Goal: Information Seeking & Learning: Find specific fact

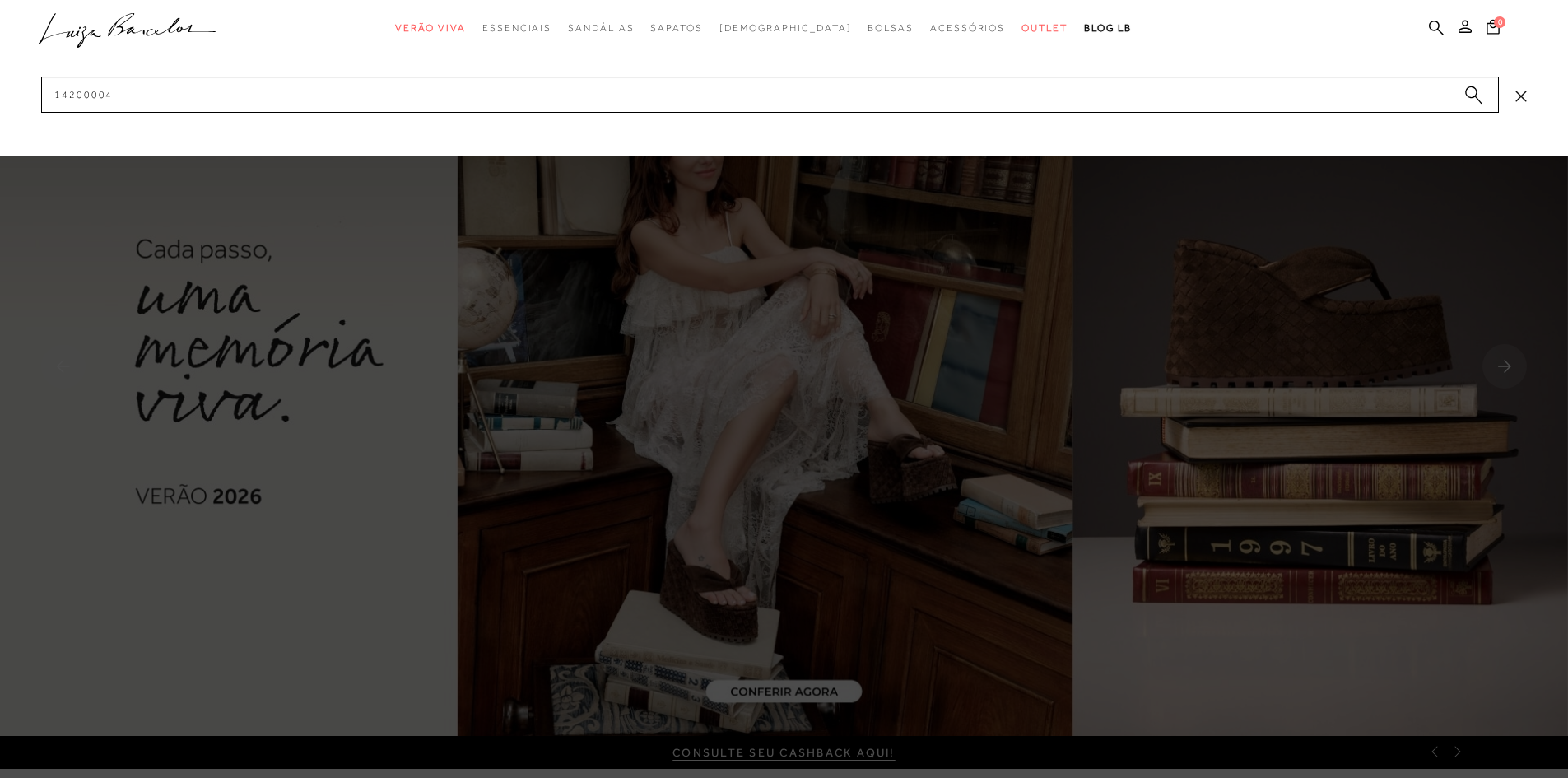
type input "142000041"
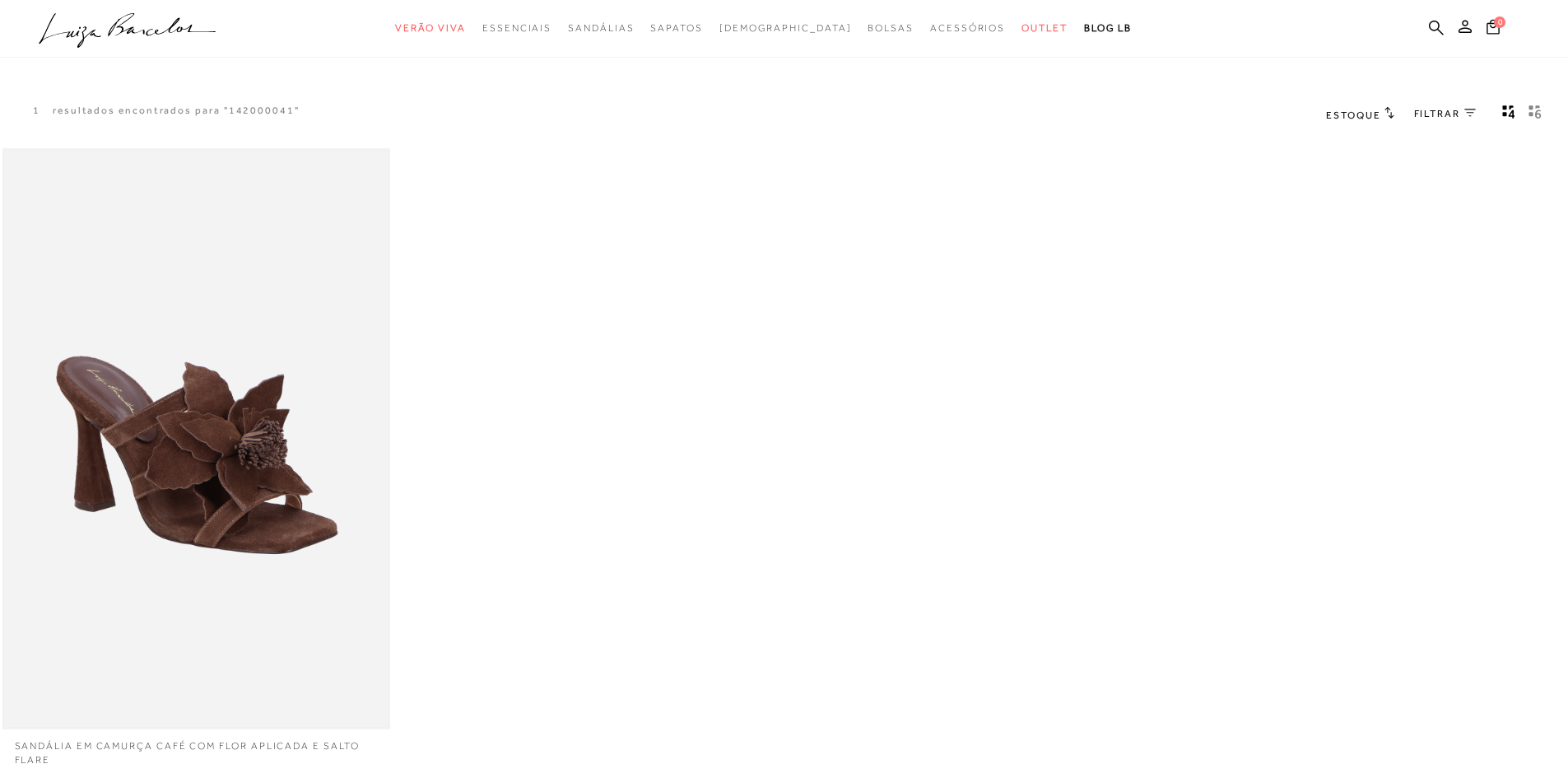
click at [245, 446] on img at bounding box center [196, 439] width 384 height 577
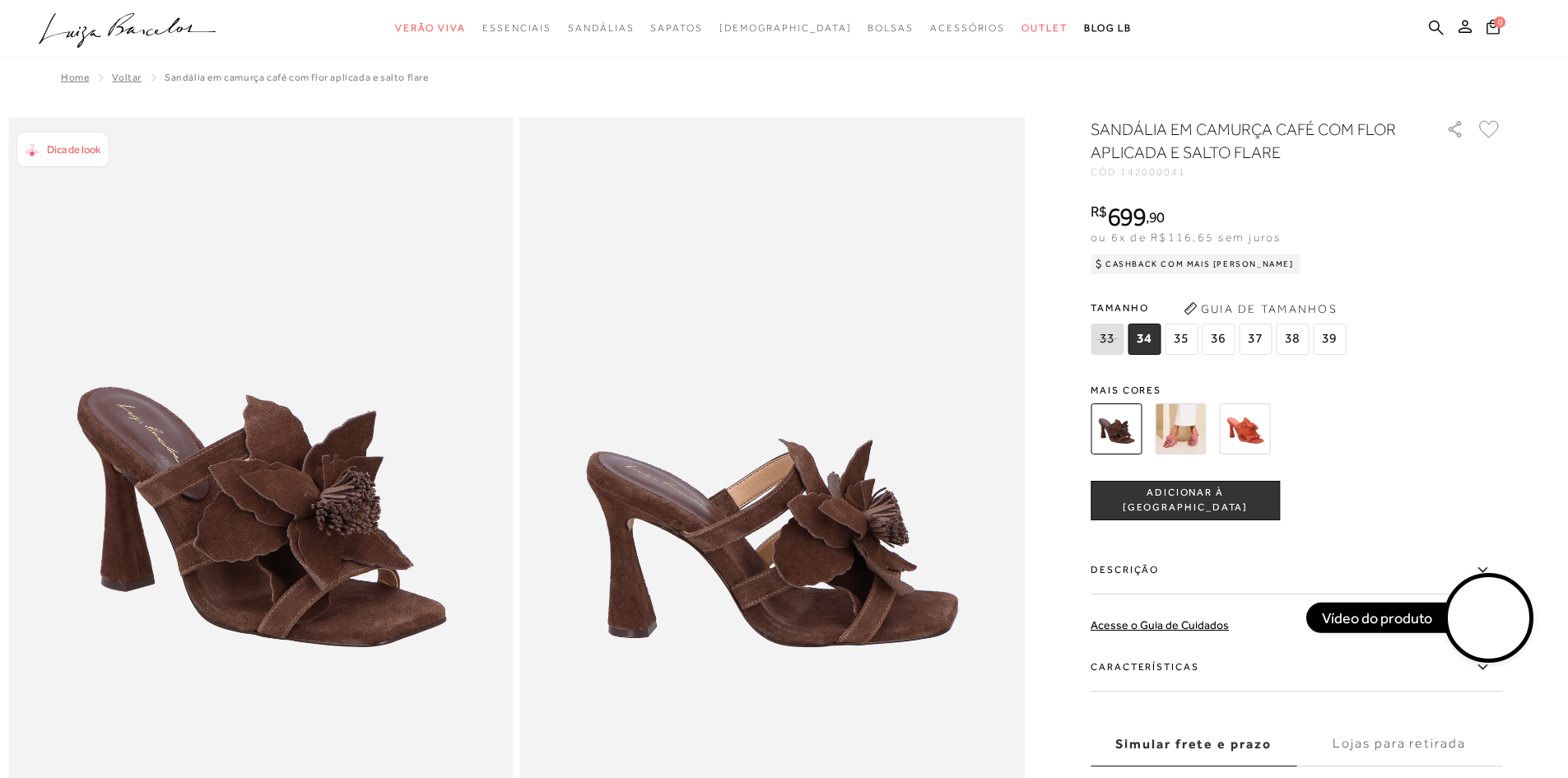
click at [1172, 169] on span "142000041" at bounding box center [1153, 172] width 66 height 12
copy span "142000041"
click at [1502, 615] on video at bounding box center [1489, 618] width 78 height 78
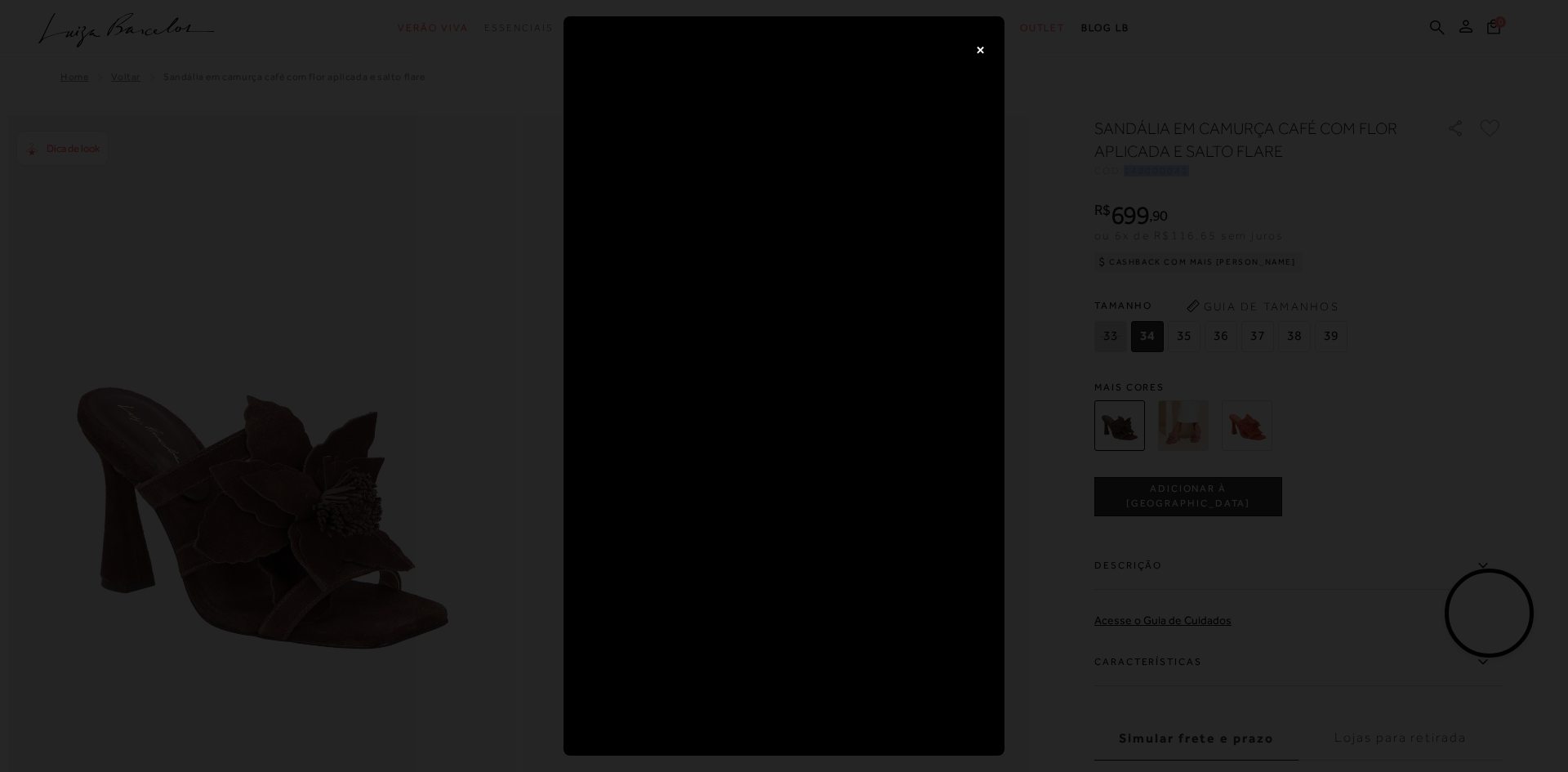
click at [967, 54] on button "×" at bounding box center [980, 49] width 33 height 33
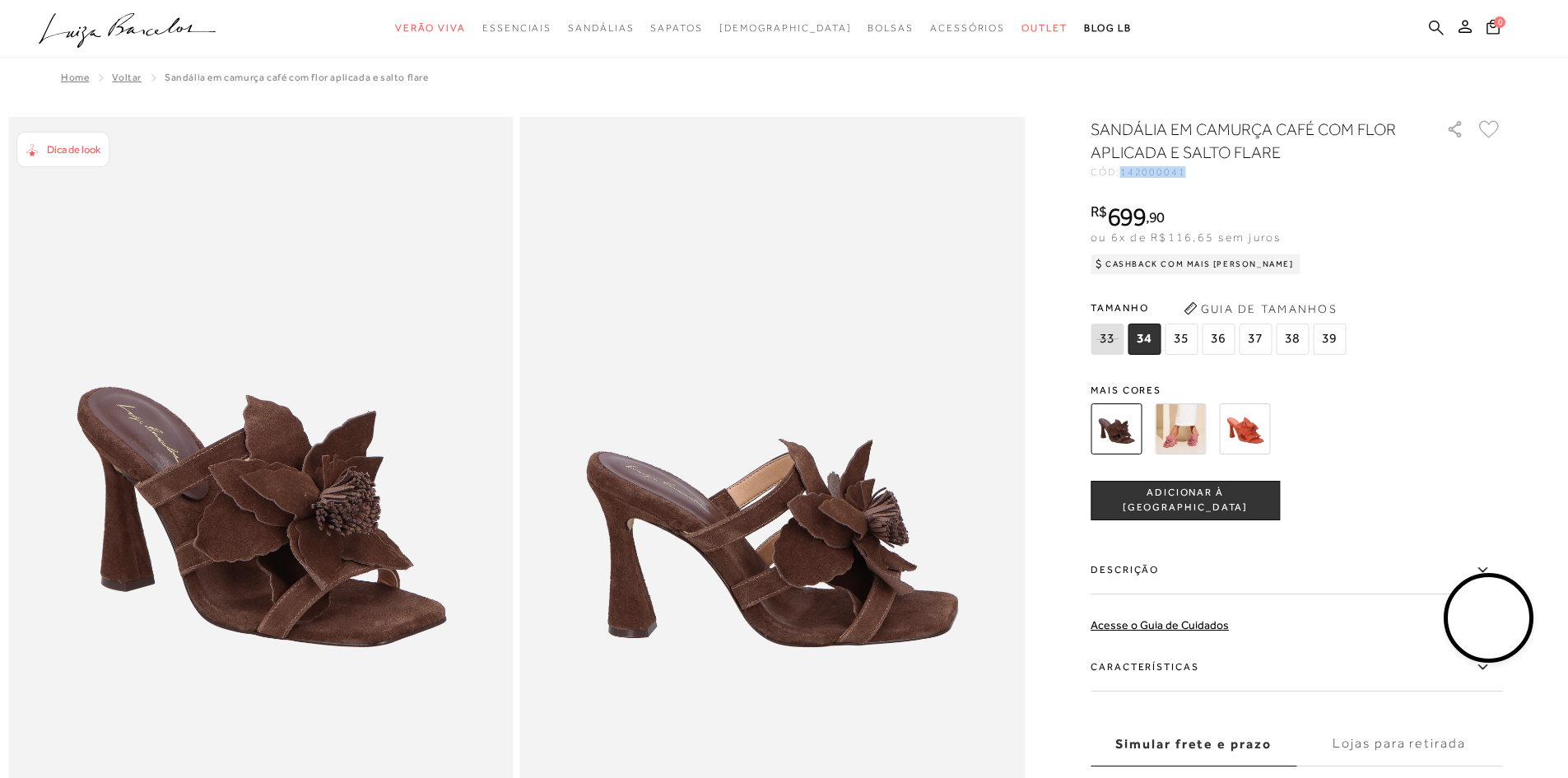
click at [1443, 31] on icon at bounding box center [1437, 27] width 15 height 16
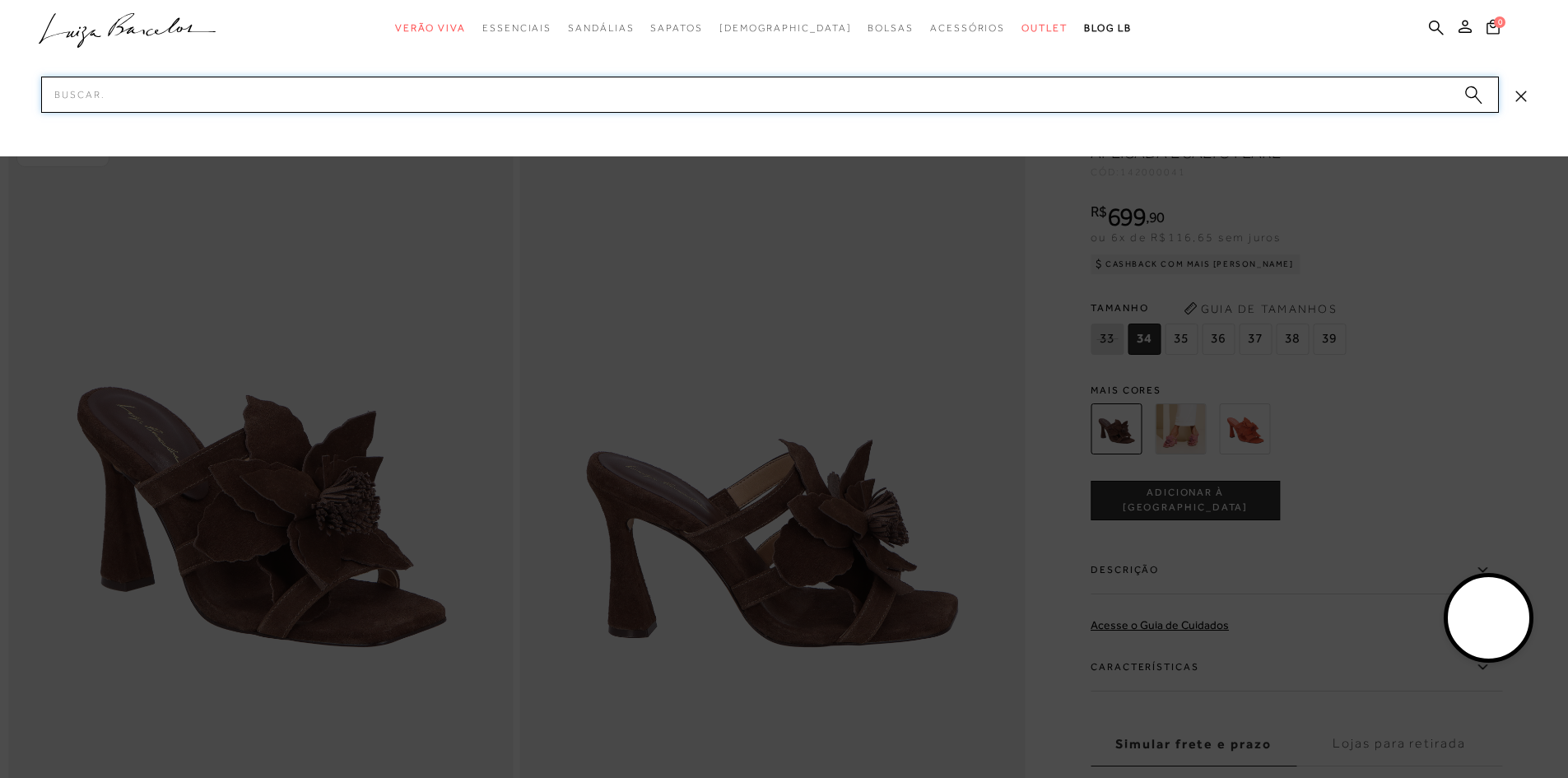
click at [582, 103] on input "Pesquisar" at bounding box center [769, 95] width 1458 height 37
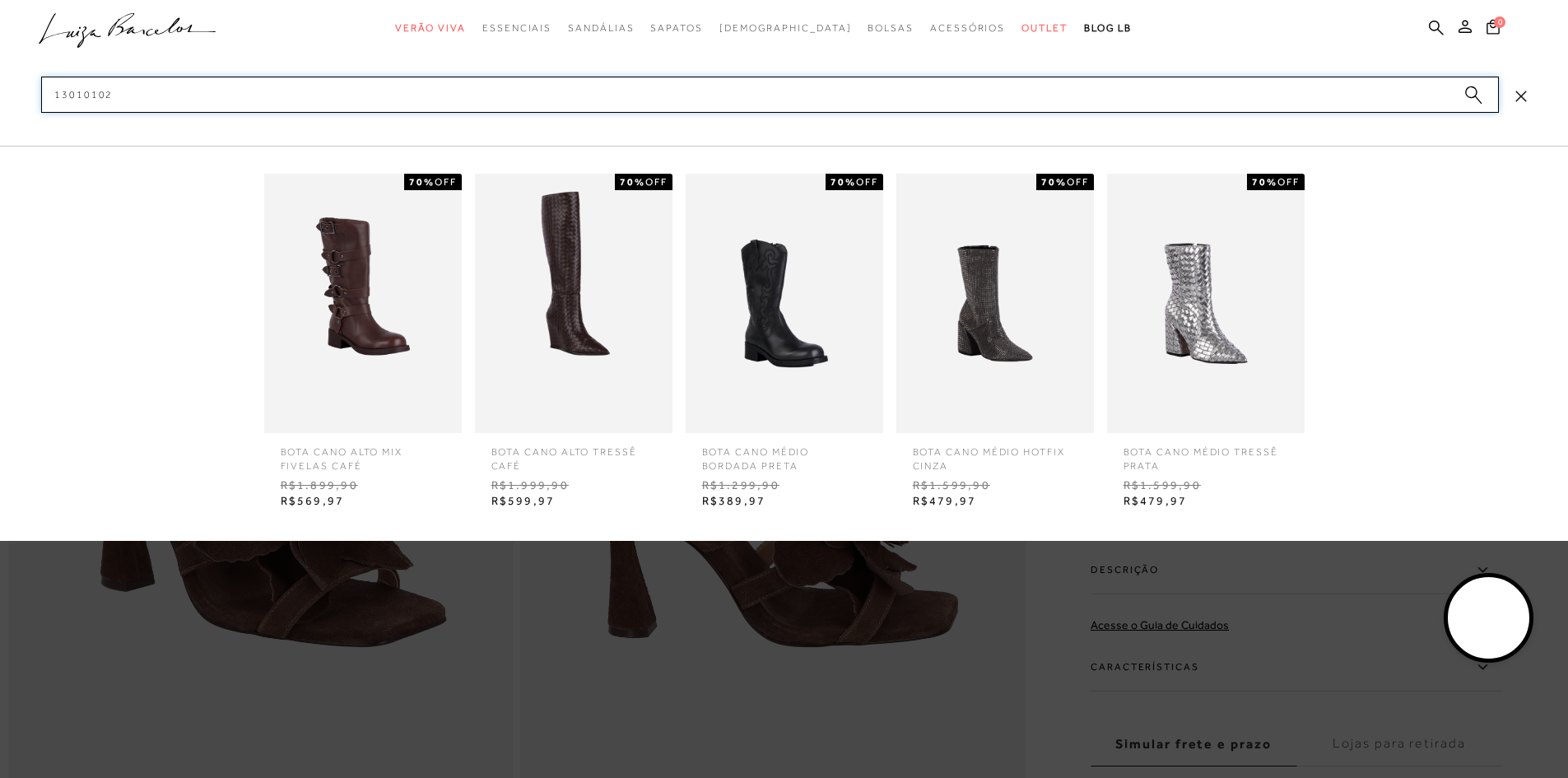
type input "130101022"
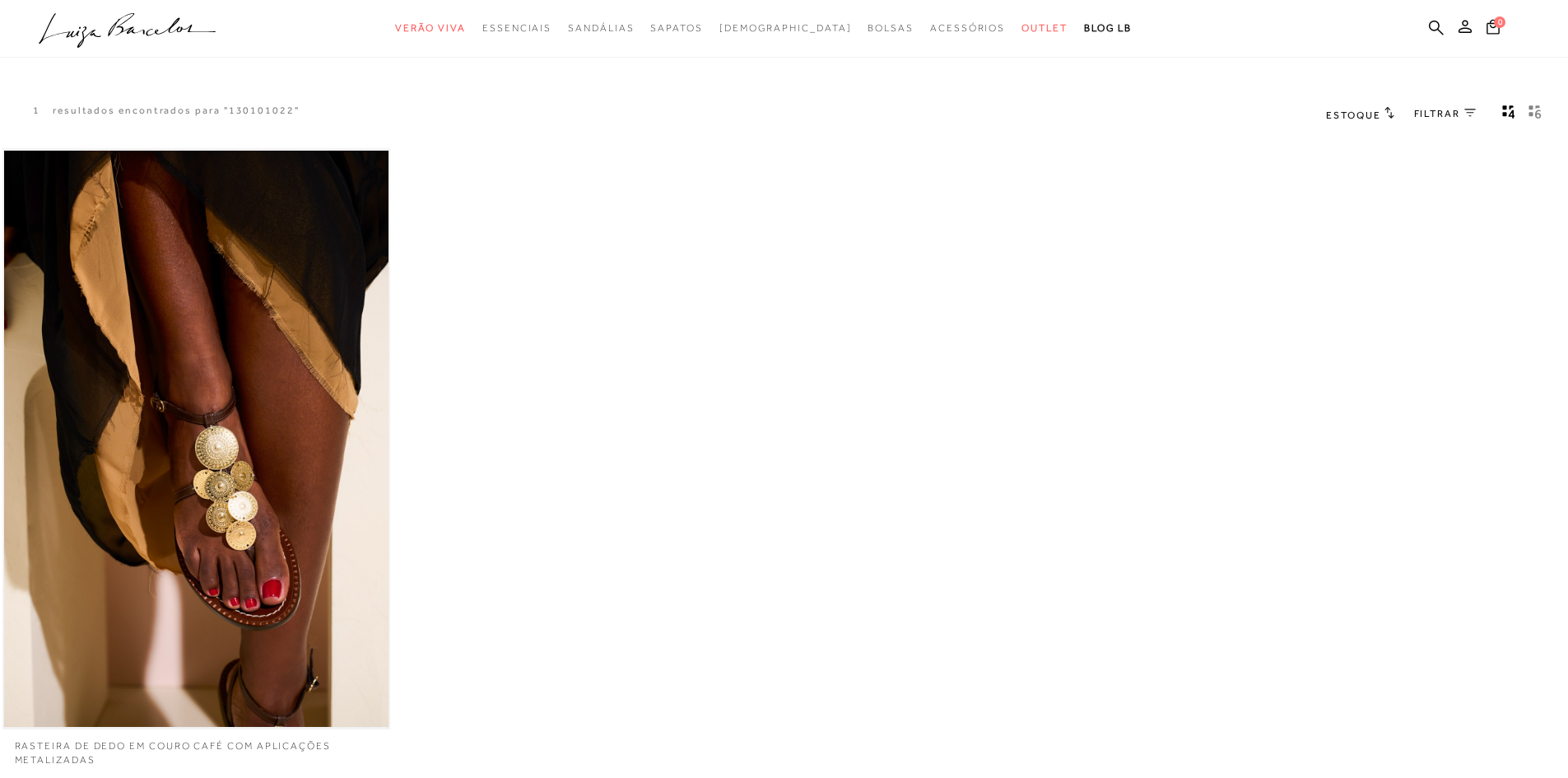
click at [186, 490] on img at bounding box center [196, 439] width 384 height 577
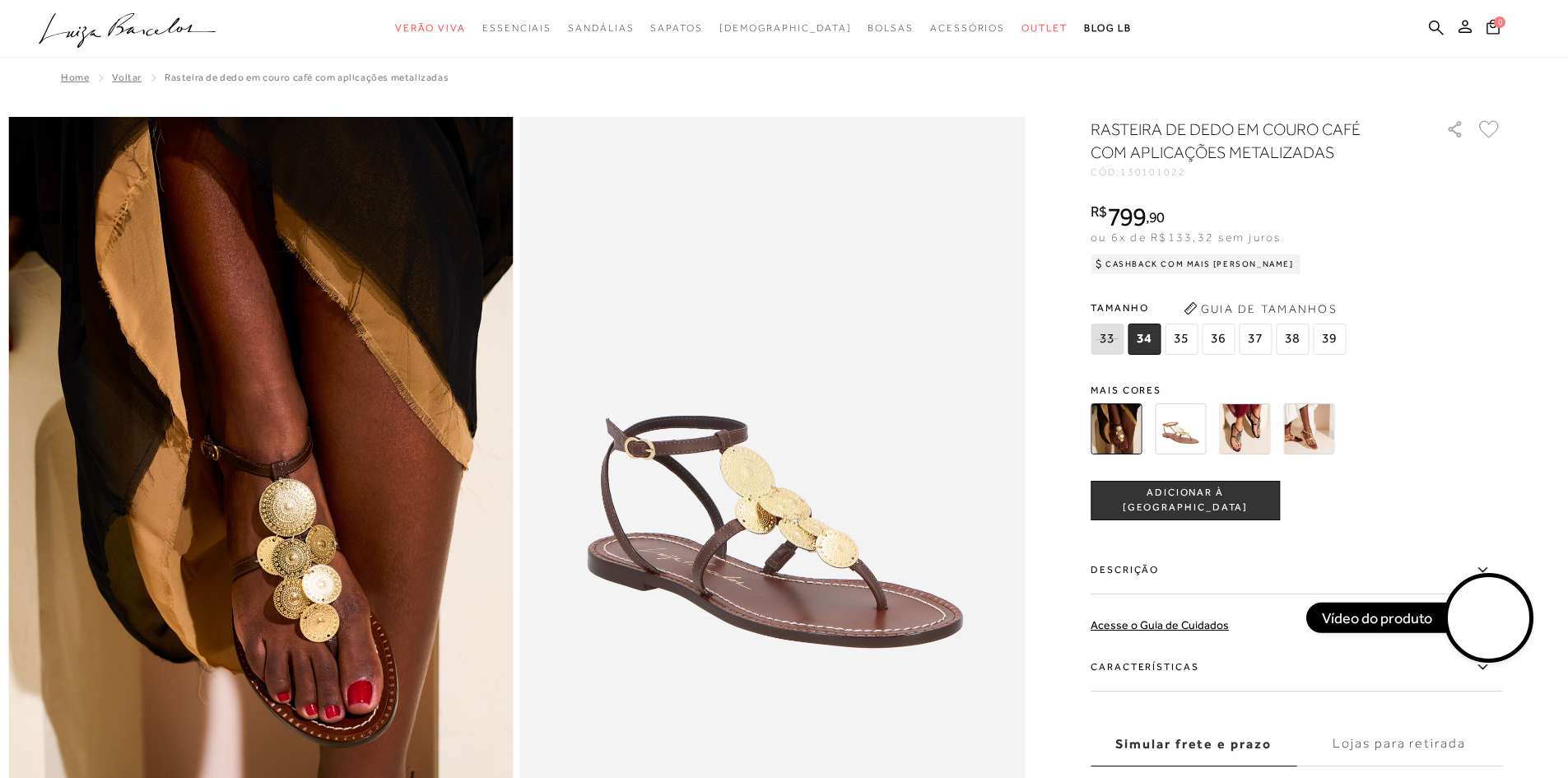
click at [1175, 170] on span "130101022" at bounding box center [1153, 172] width 66 height 12
copy span "130101022"
